Goal: Find specific page/section: Find specific page/section

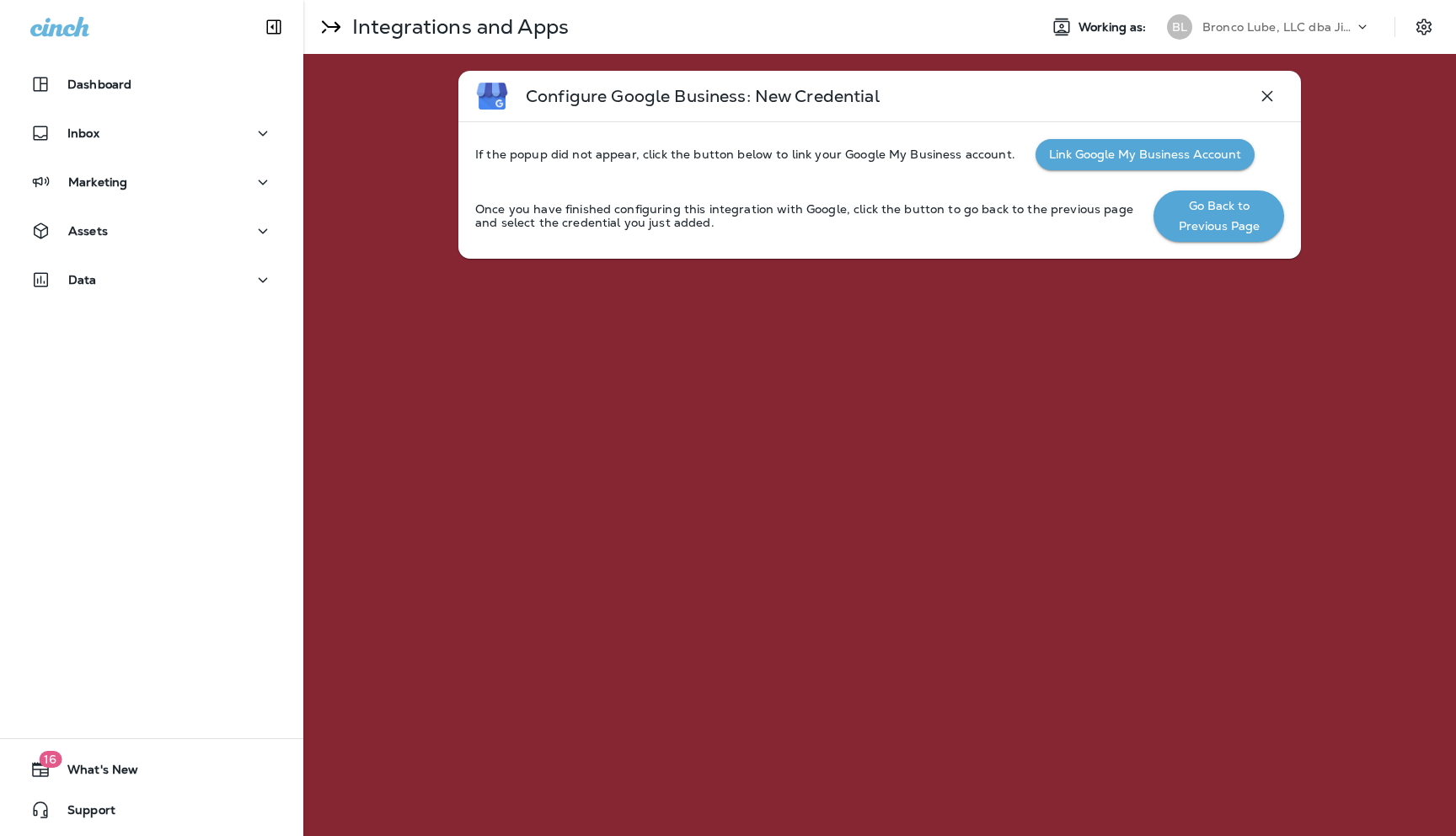
click at [1361, 23] on icon at bounding box center [1362, 26] width 17 height 17
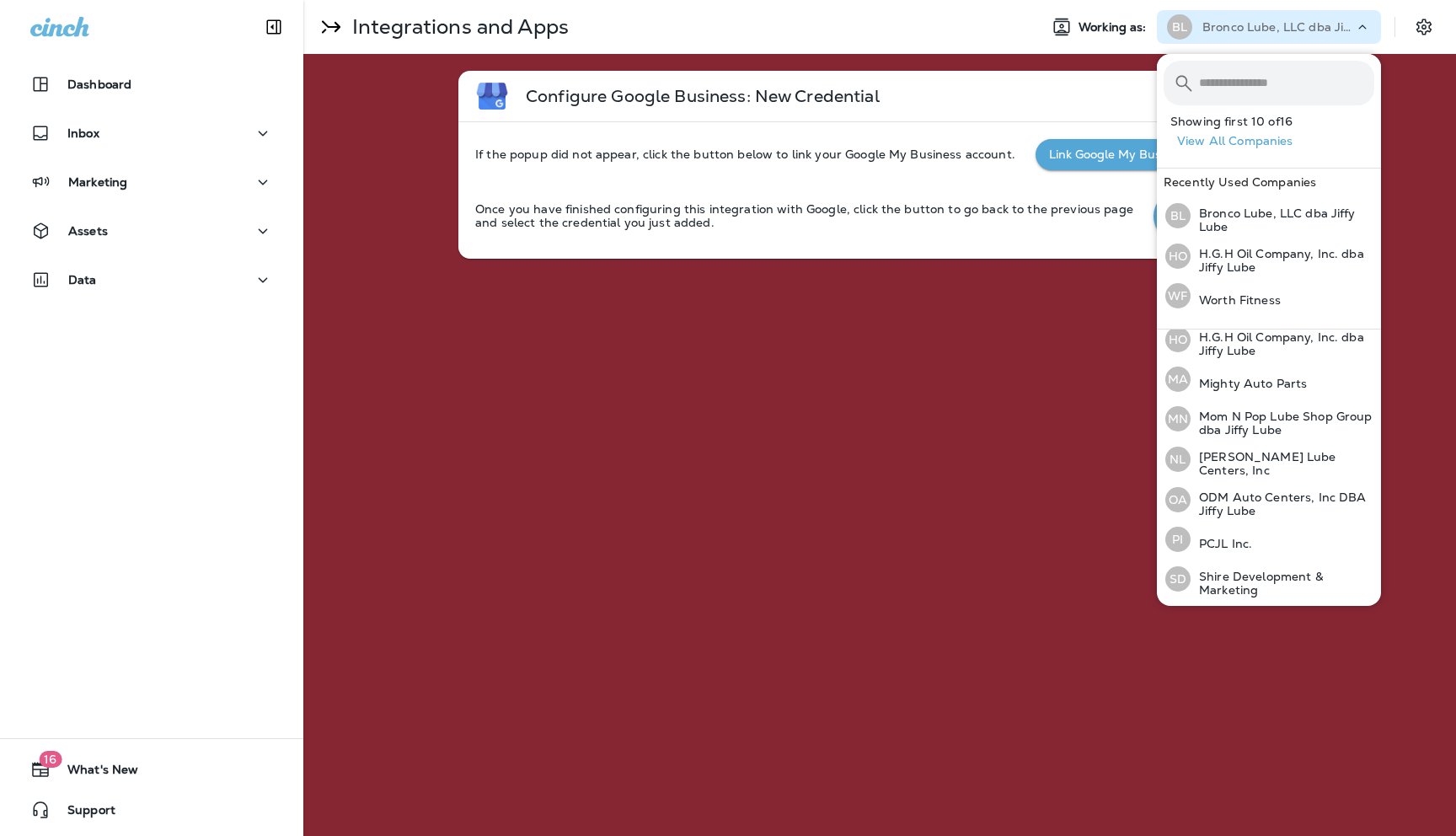
scroll to position [365, 0]
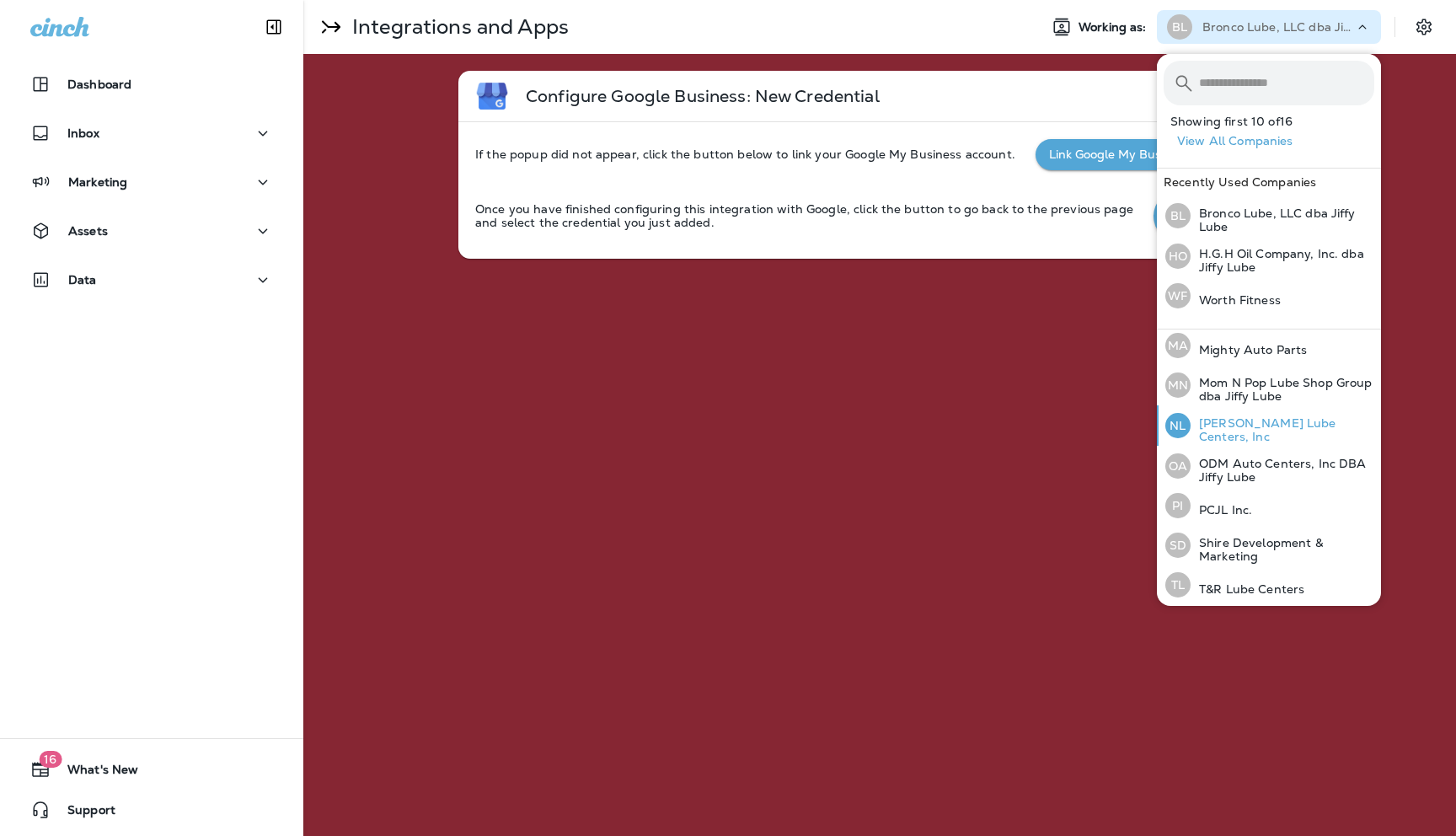
click at [1223, 431] on p "[PERSON_NAME] Lube Centers, Inc" at bounding box center [1282, 430] width 184 height 27
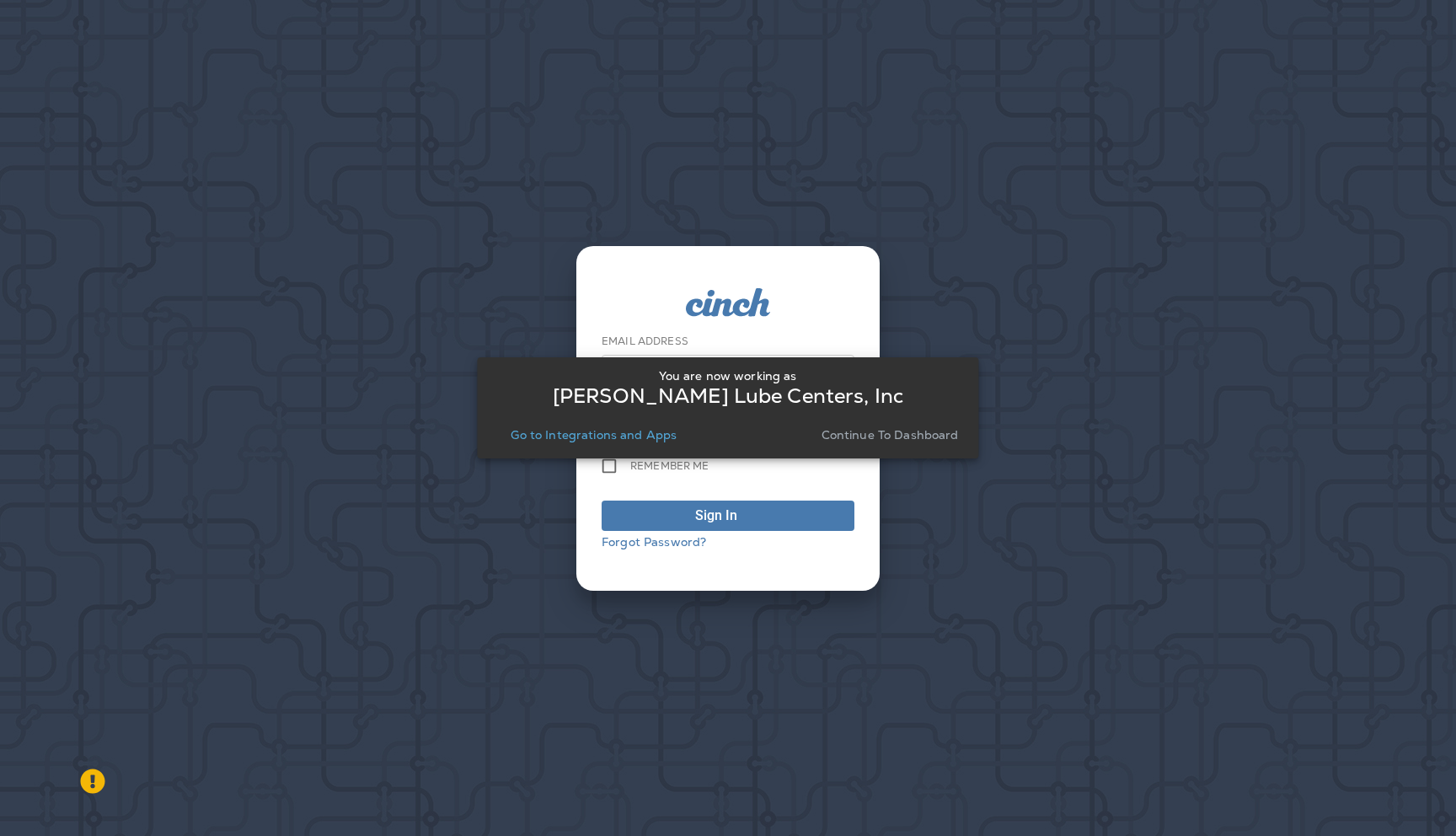
click at [916, 441] on p "Continue to Dashboard" at bounding box center [889, 435] width 137 height 14
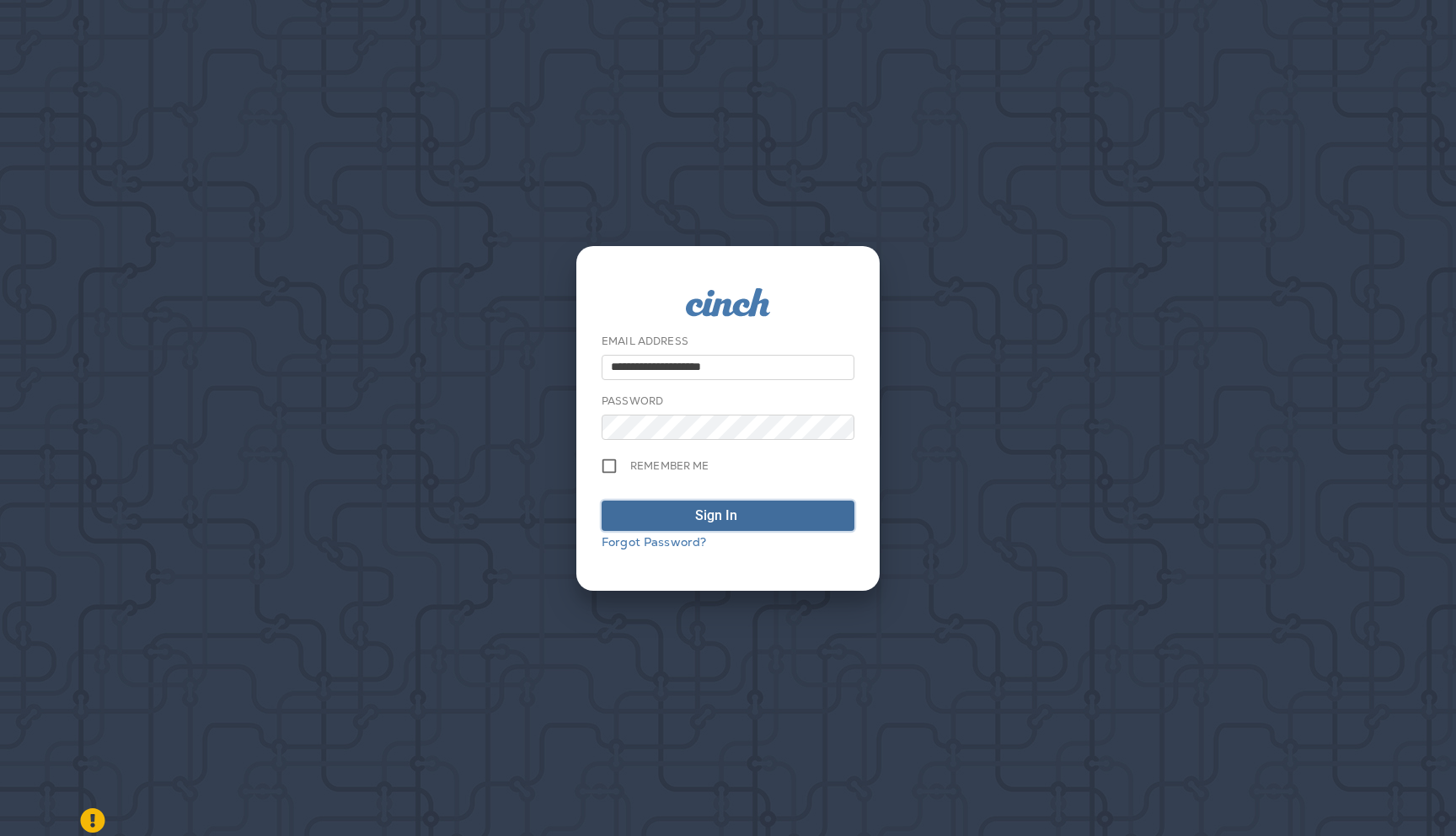
click at [710, 519] on div "Sign In" at bounding box center [715, 515] width 42 height 20
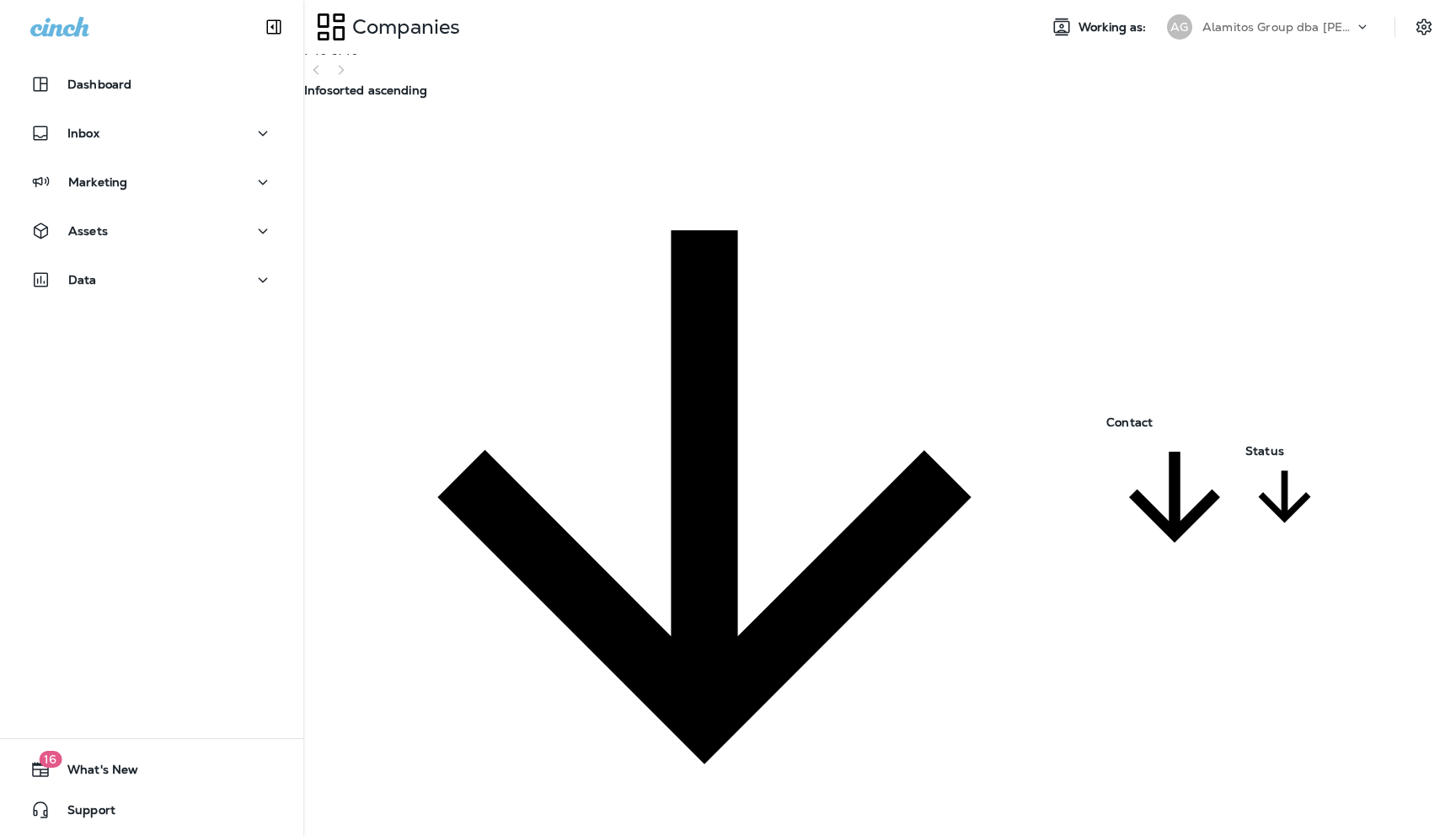
scroll to position [166, 0]
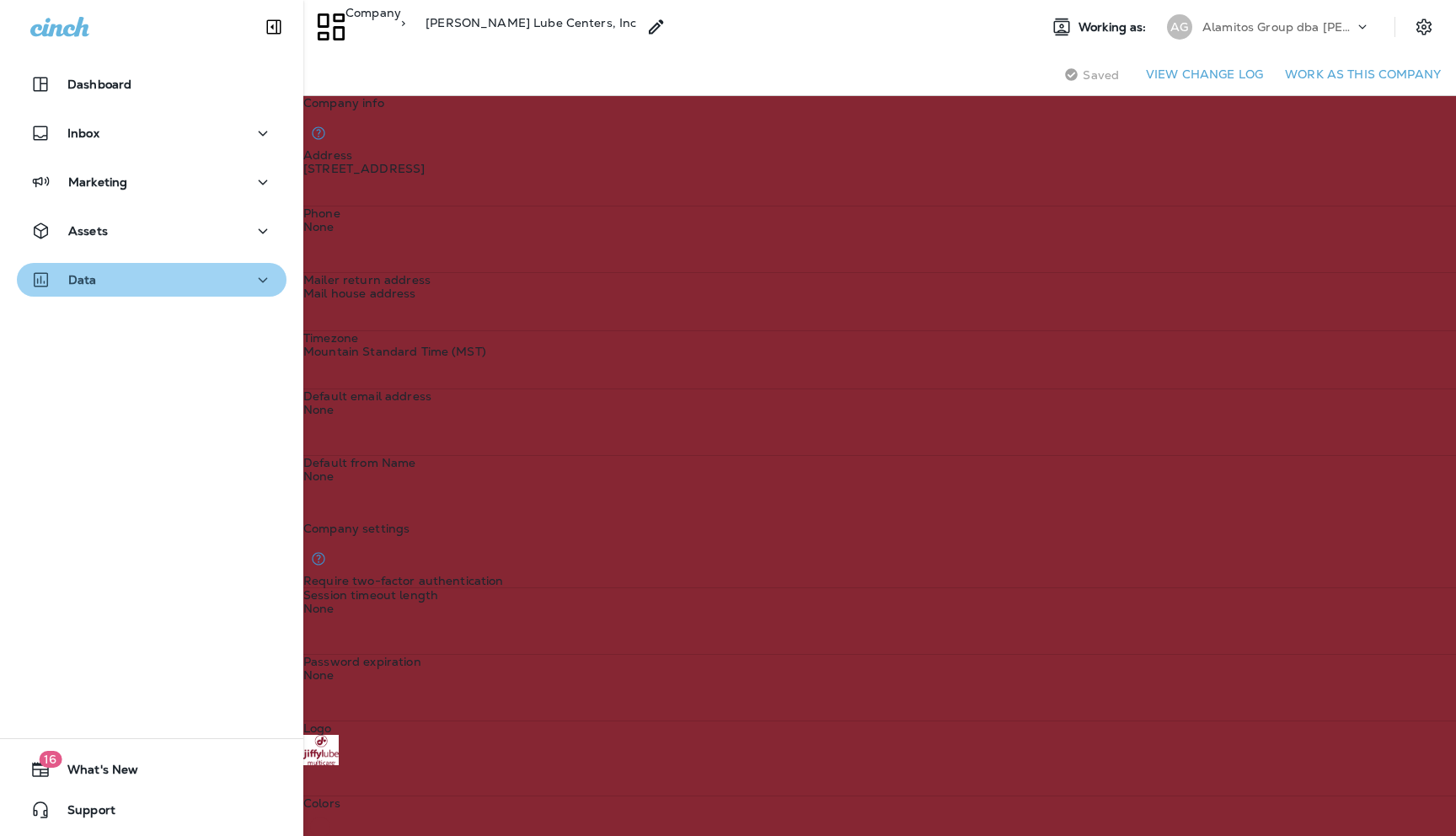
click at [236, 280] on div "Data" at bounding box center [152, 280] width 243 height 21
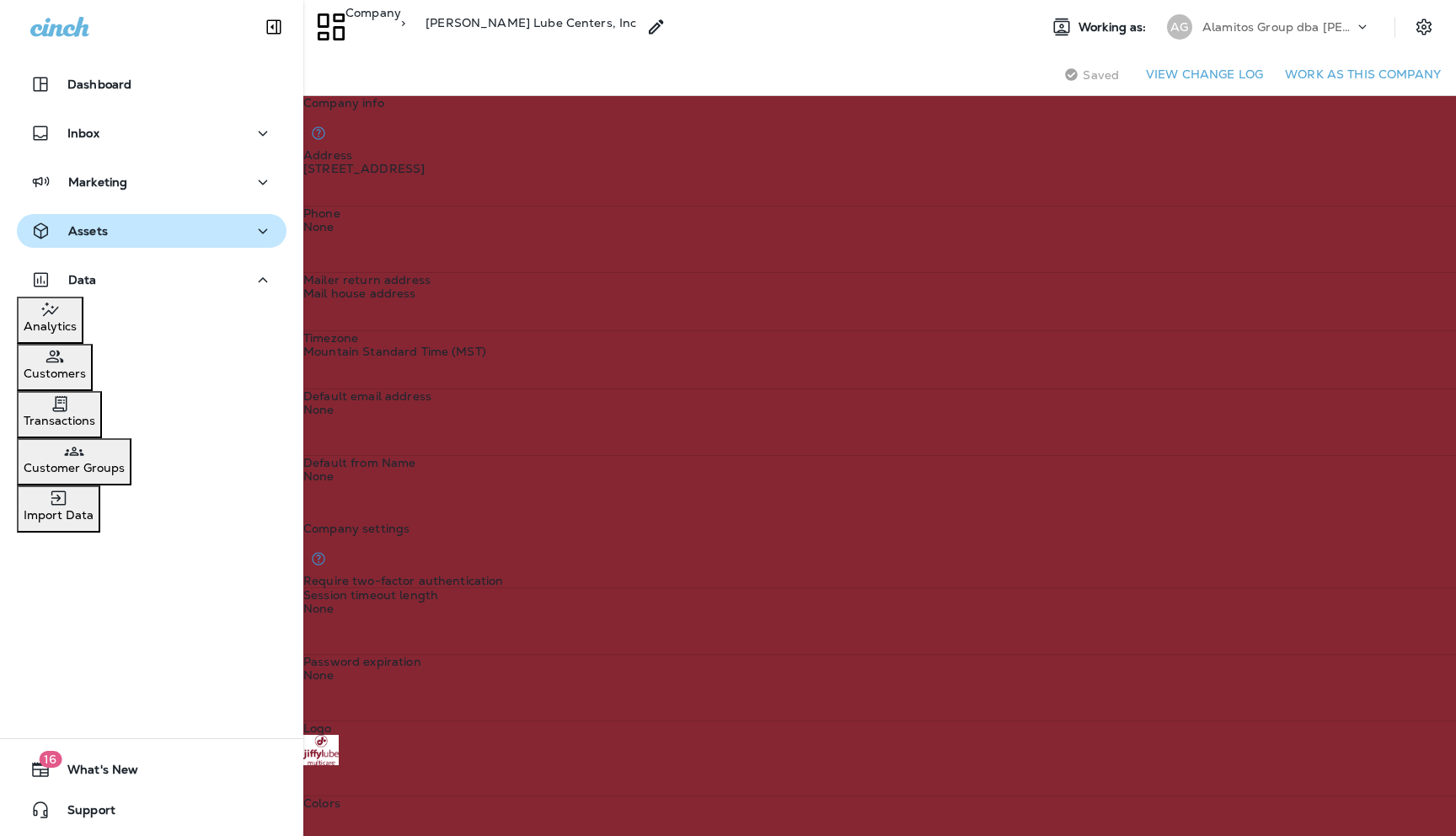
click at [111, 240] on div "Assets" at bounding box center [152, 231] width 243 height 21
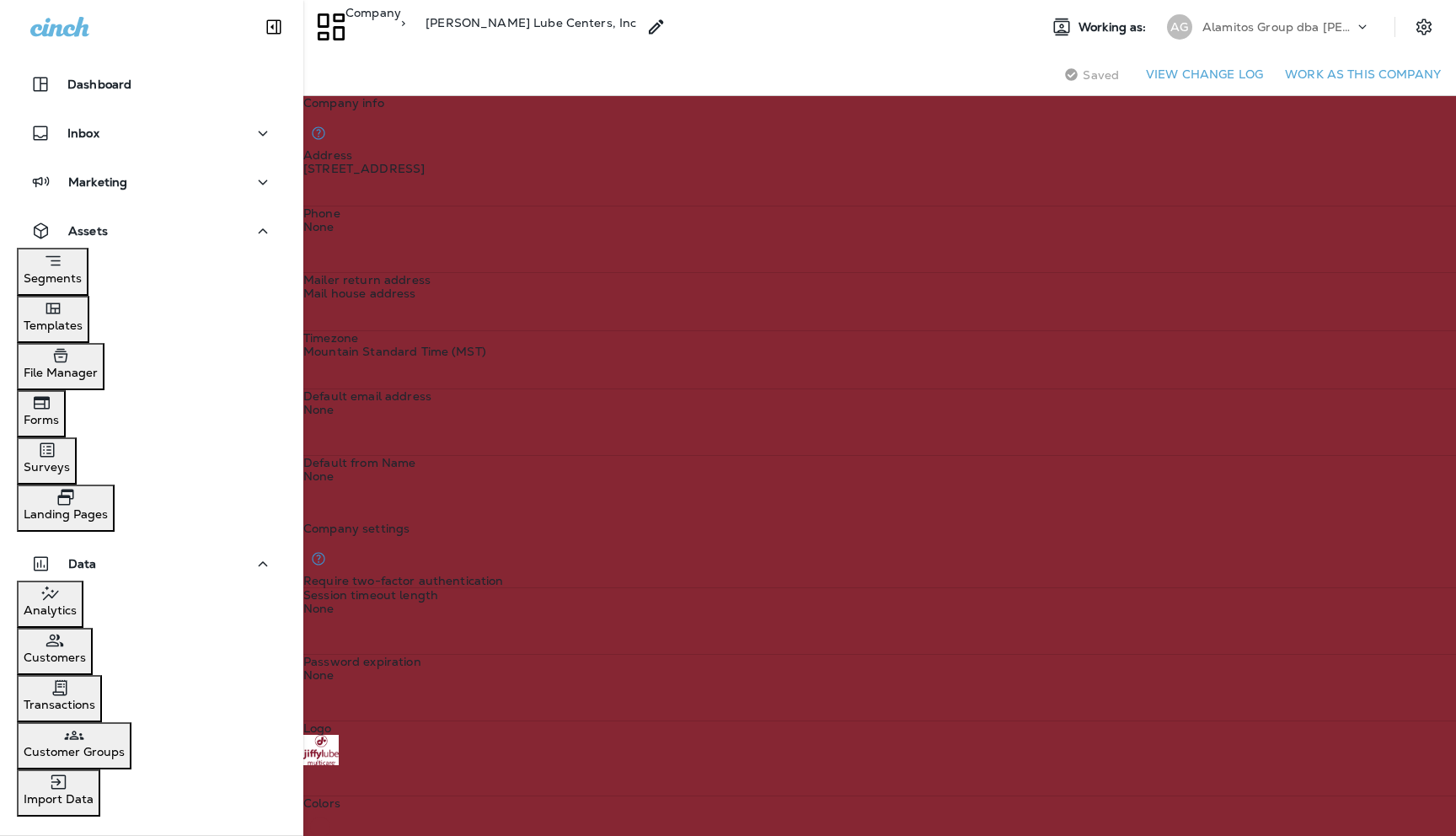
click at [82, 275] on p "Segments" at bounding box center [52, 278] width 58 height 14
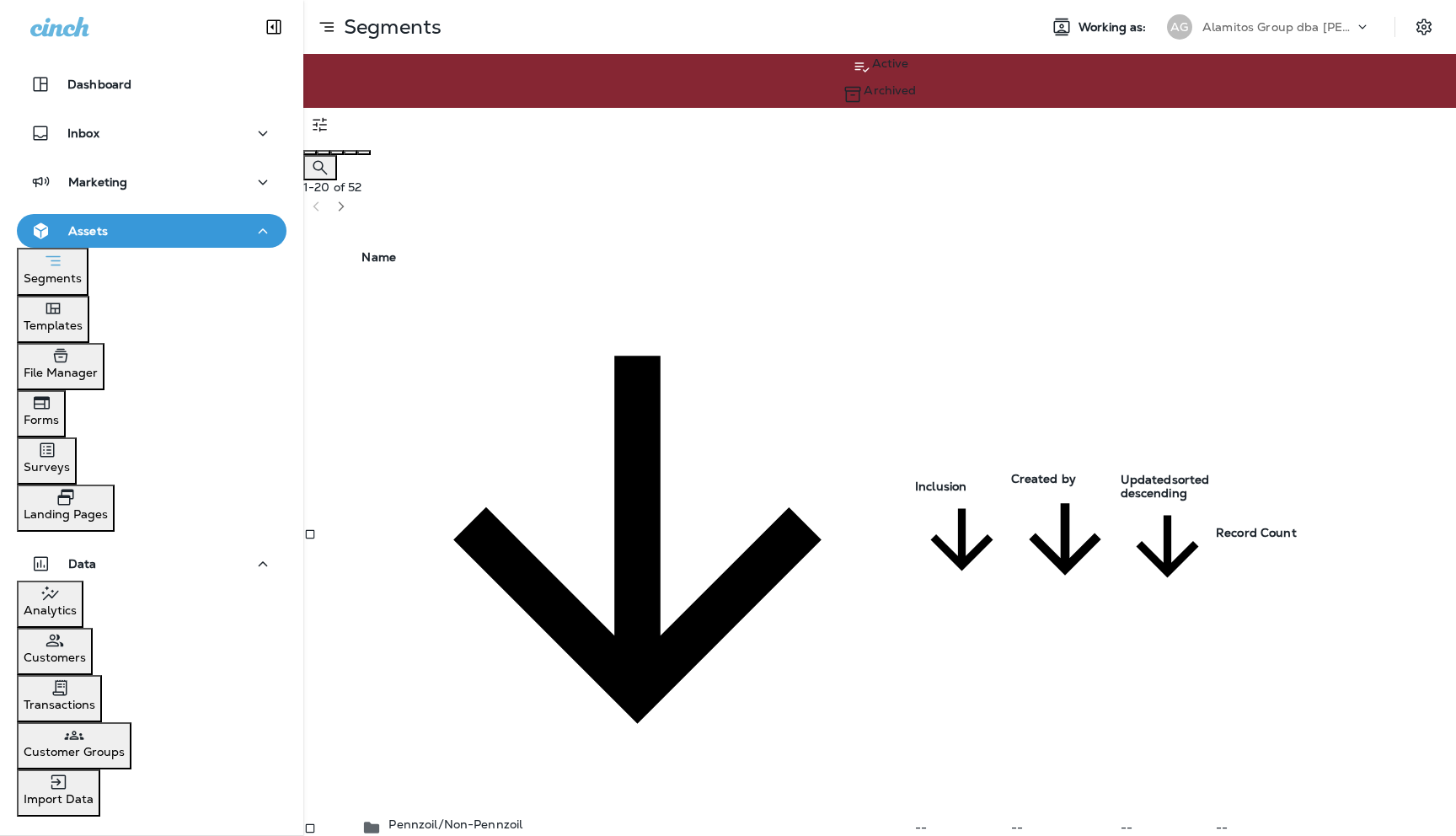
click at [330, 157] on icon "Search Segments" at bounding box center [320, 167] width 20 height 20
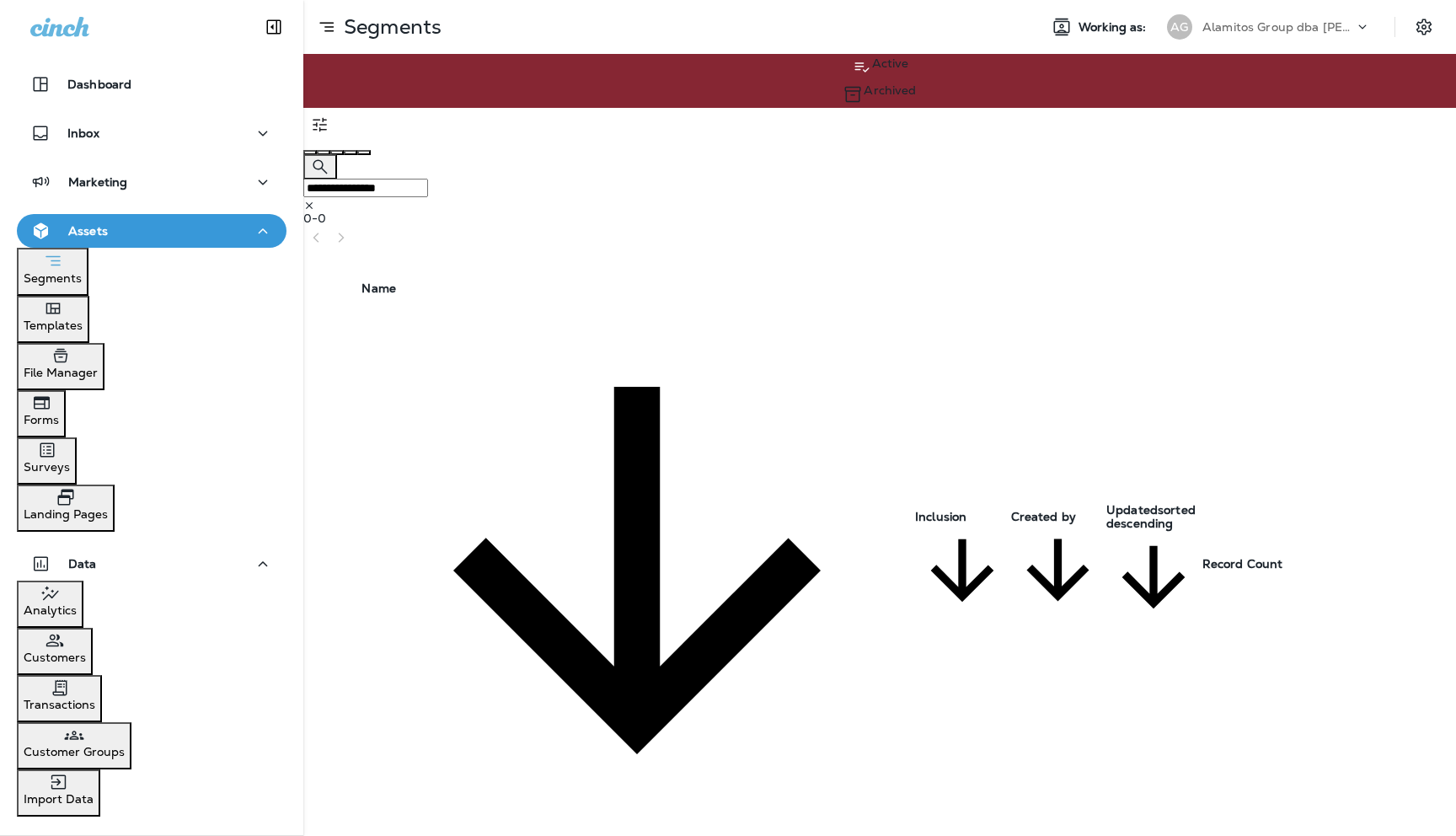
click at [428, 179] on input "**********" at bounding box center [365, 188] width 124 height 18
type input "**********"
click at [1350, 25] on p "Alamitos Group dba [PERSON_NAME]" at bounding box center [1278, 27] width 152 height 14
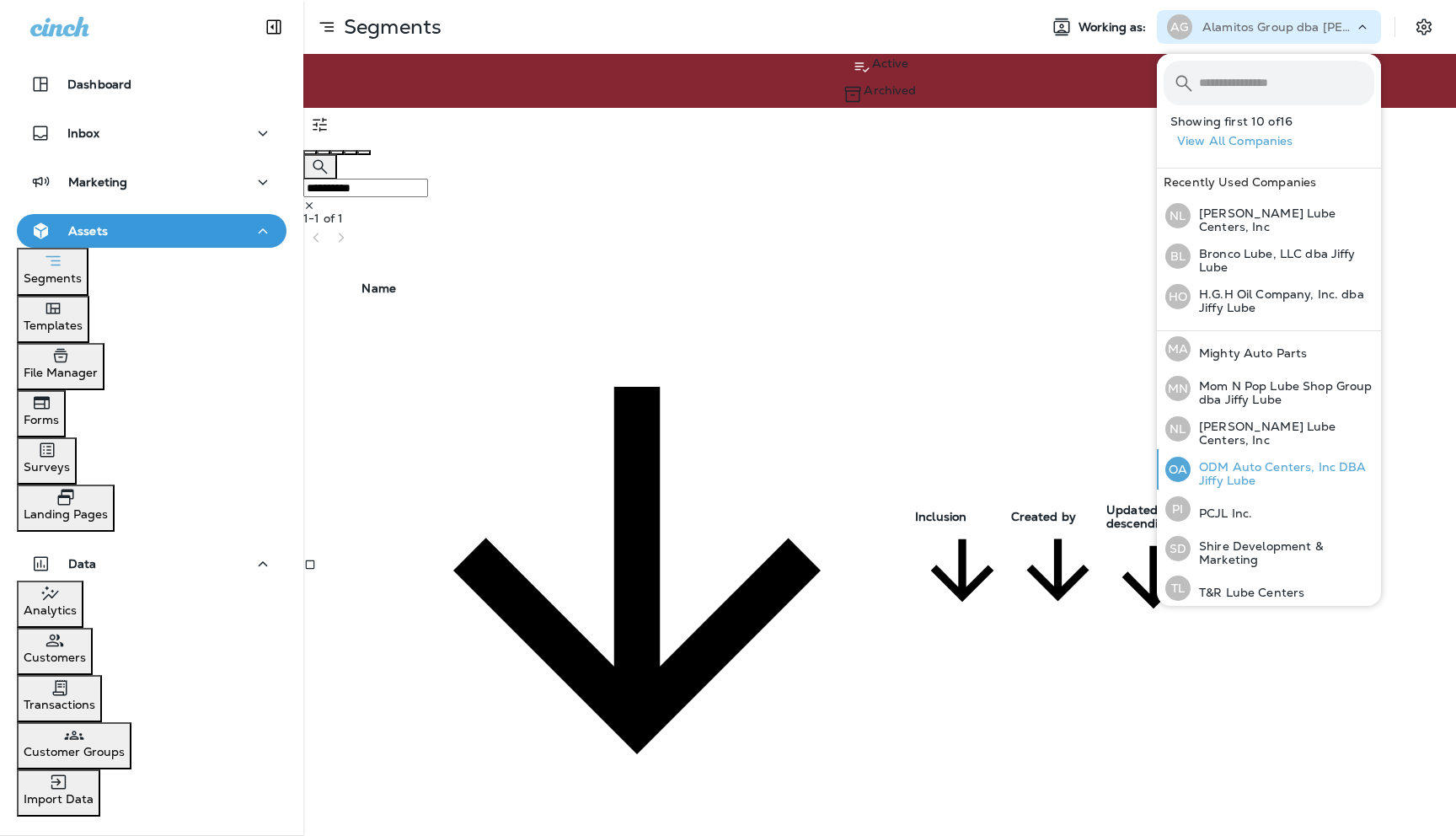
scroll to position [365, 0]
click at [1220, 428] on p "[PERSON_NAME] Lube Centers, Inc" at bounding box center [1282, 432] width 184 height 27
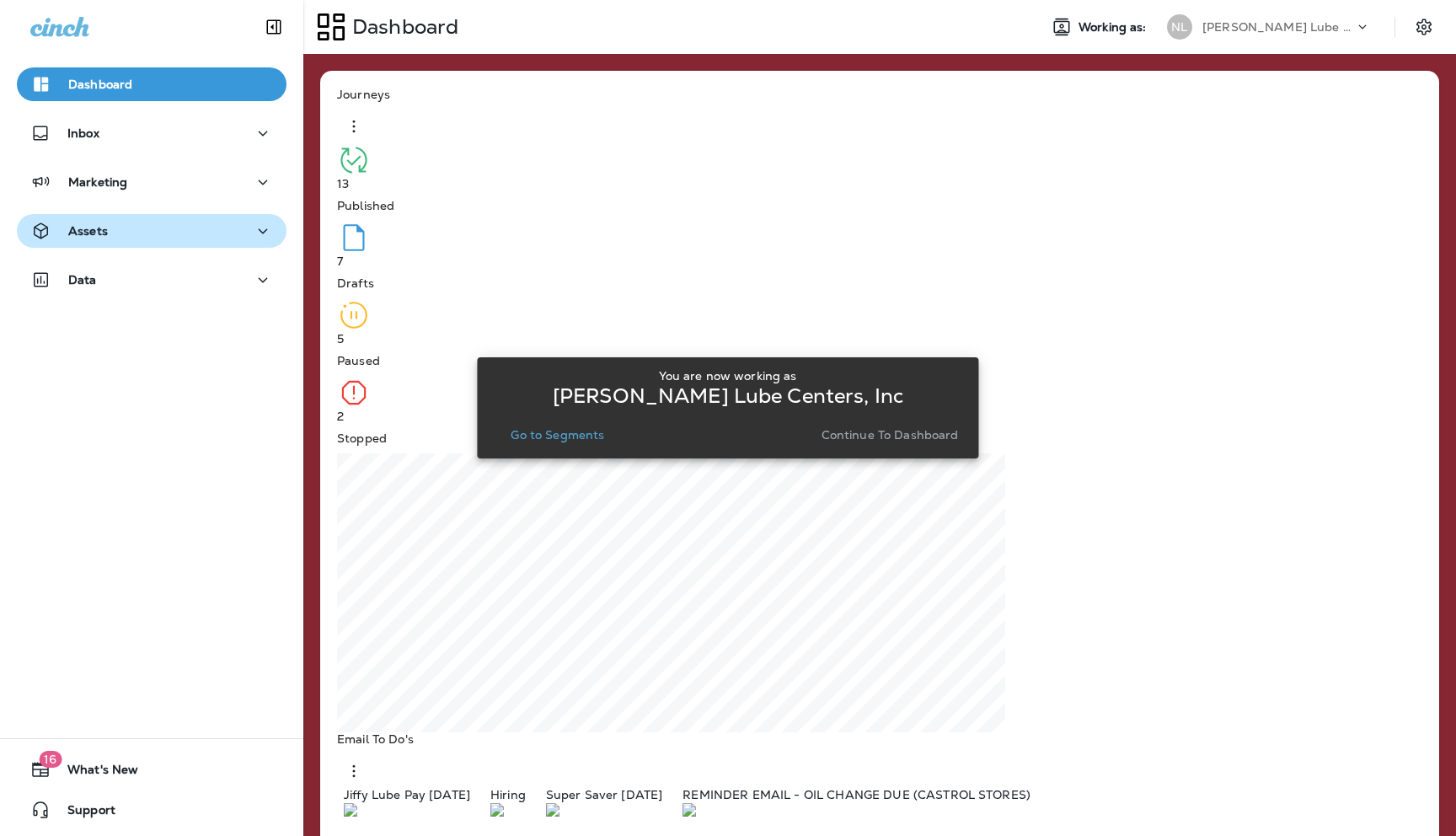
click at [206, 231] on div "Assets" at bounding box center [152, 231] width 243 height 21
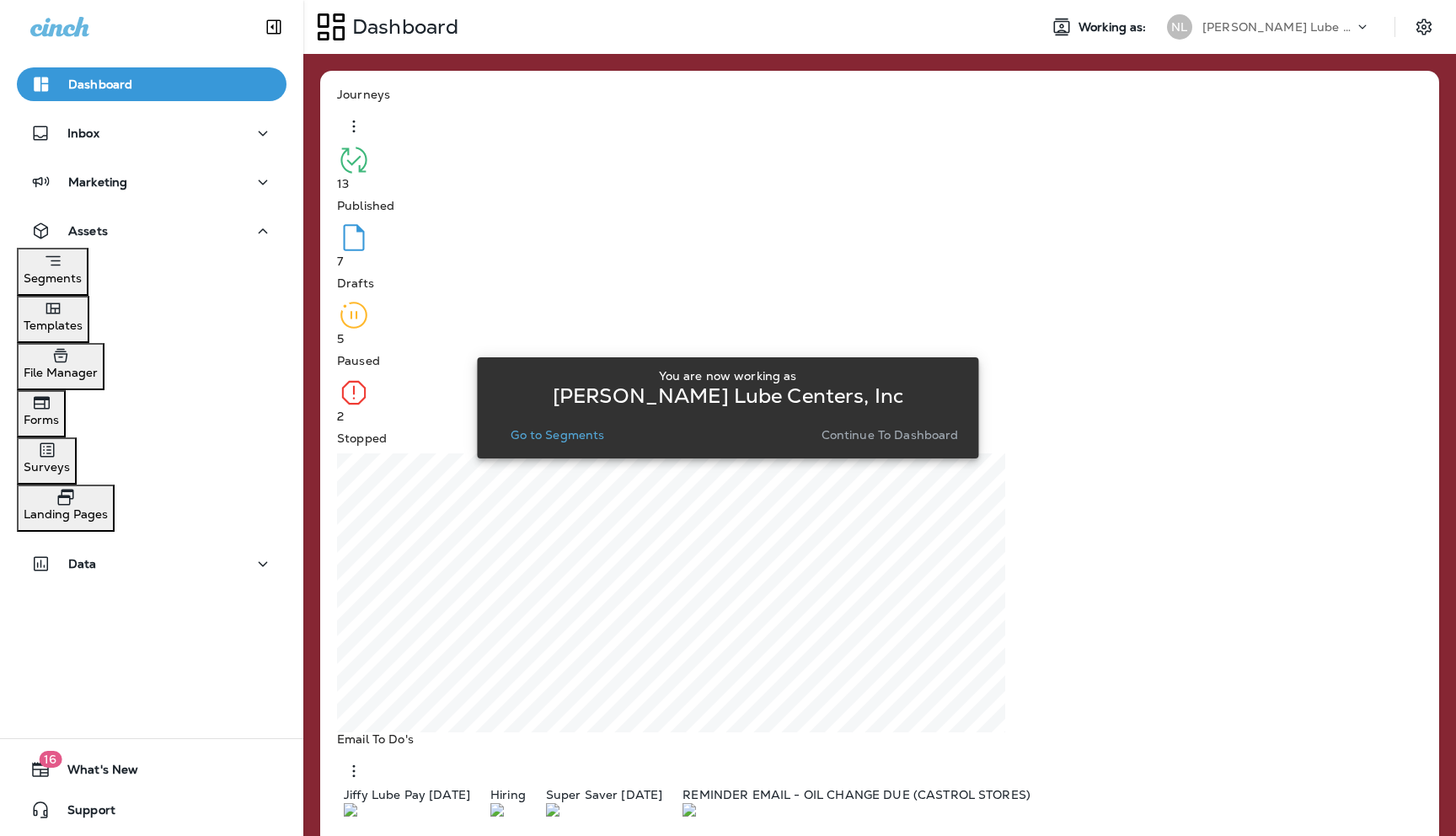
click at [82, 272] on div "Segments" at bounding box center [52, 267] width 58 height 35
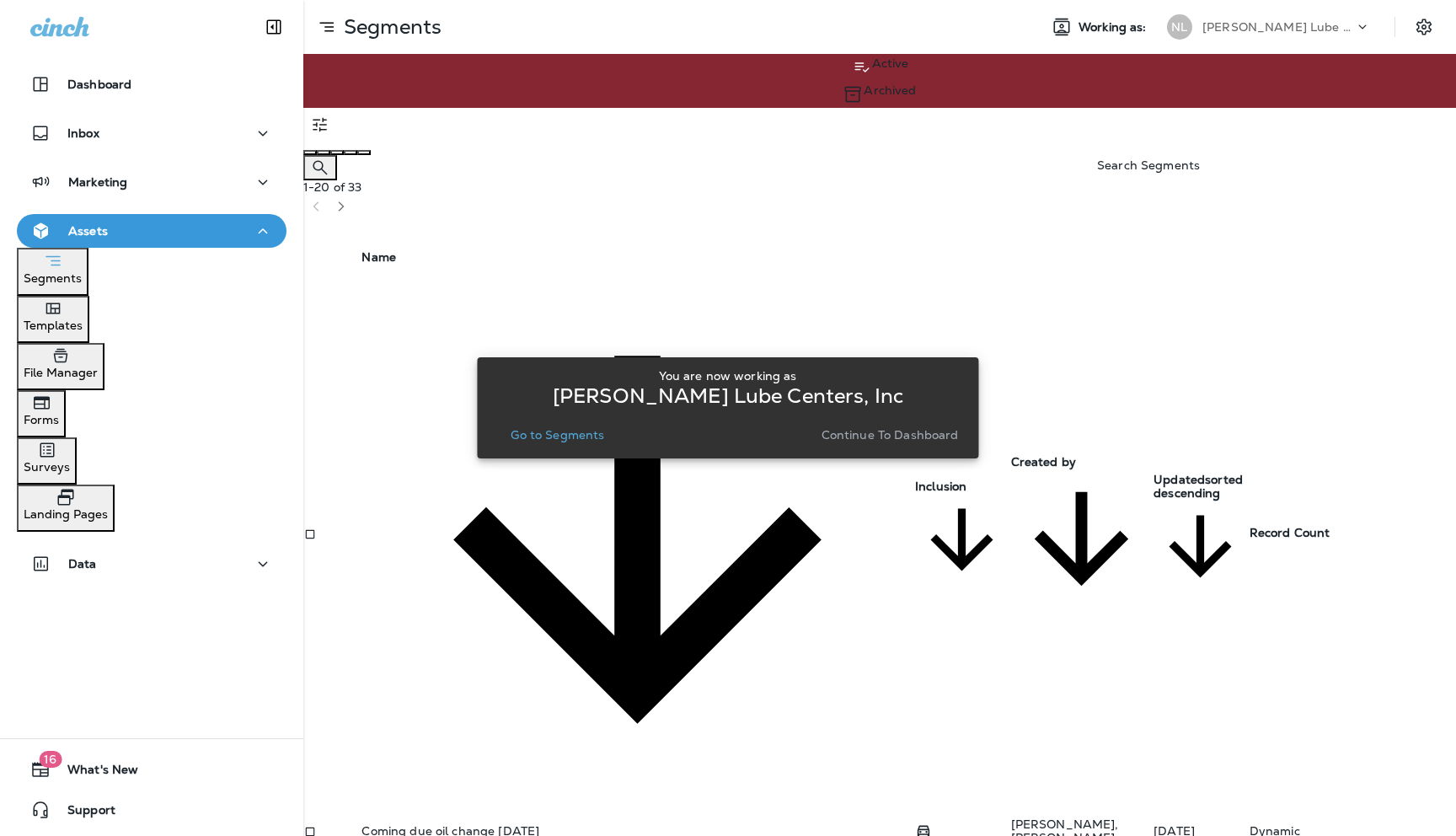
click at [330, 157] on icon "Search Segments" at bounding box center [320, 167] width 20 height 20
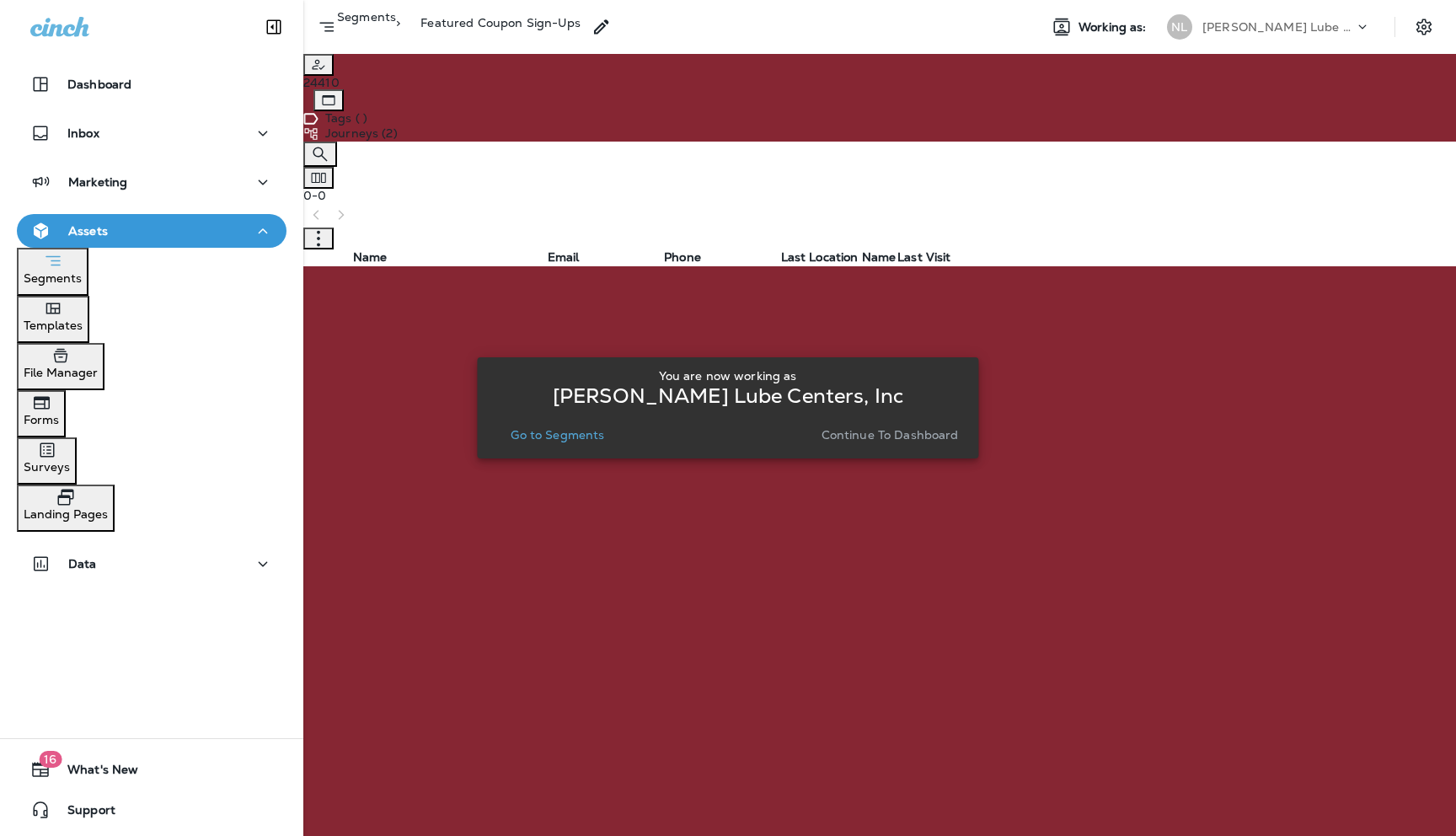
click at [850, 434] on p "Continue to Dashboard" at bounding box center [889, 435] width 137 height 14
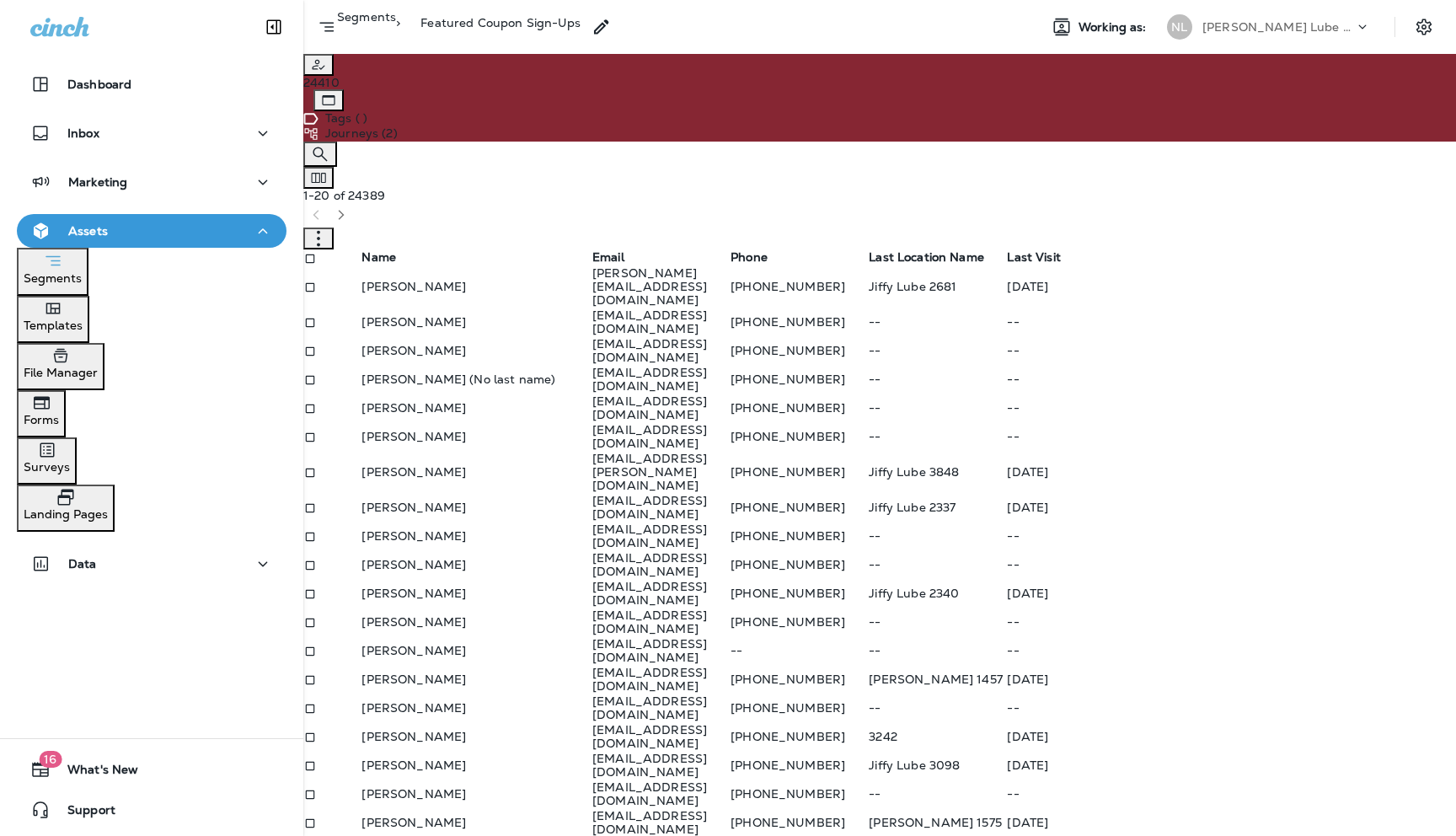
click at [396, 27] on p "Segments" at bounding box center [366, 22] width 59 height 25
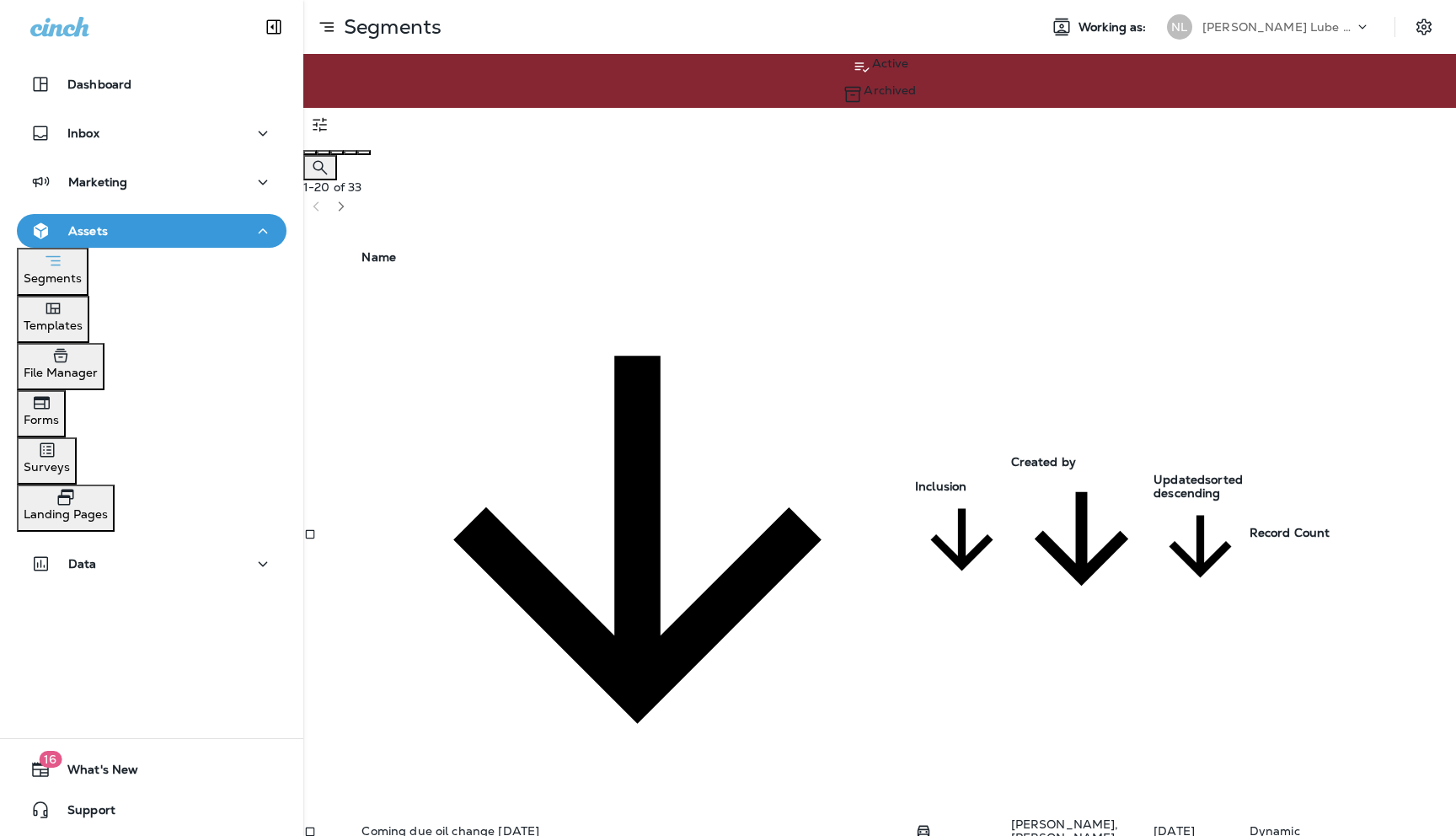
click at [347, 200] on icon "button" at bounding box center [341, 206] width 12 height 12
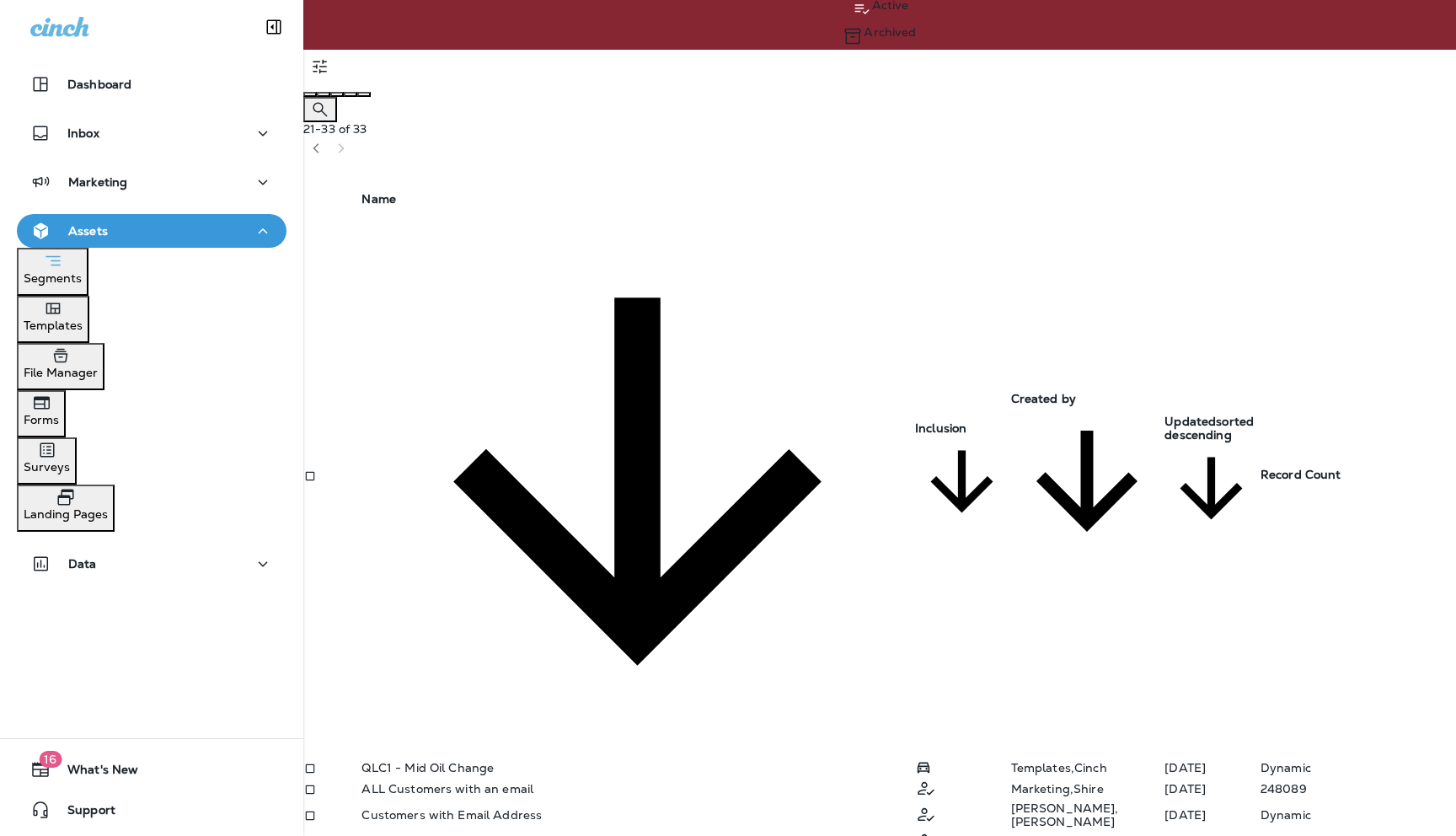
click at [320, 143] on icon "button" at bounding box center [316, 148] width 6 height 10
